Goal: Navigation & Orientation: Find specific page/section

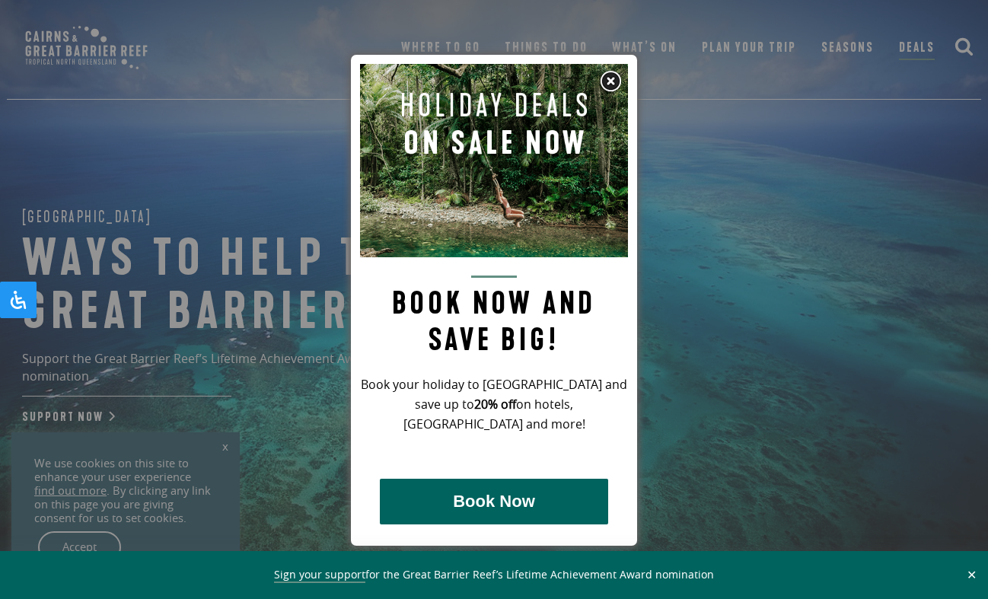
click at [606, 86] on img at bounding box center [610, 81] width 23 height 23
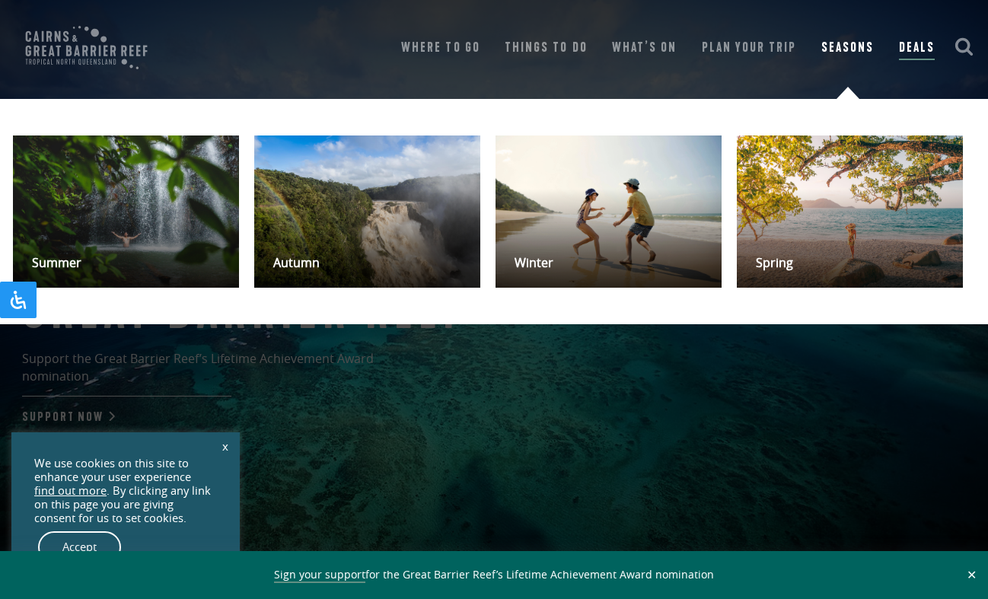
click at [853, 43] on link "Seasons" at bounding box center [847, 47] width 52 height 21
